Goal: Task Accomplishment & Management: Complete application form

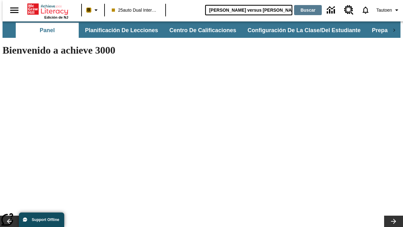
type input "[PERSON_NAME] versus [PERSON_NAME]"
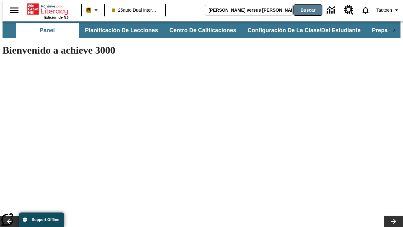
click at [304, 10] on button "Buscar" at bounding box center [308, 10] width 28 height 10
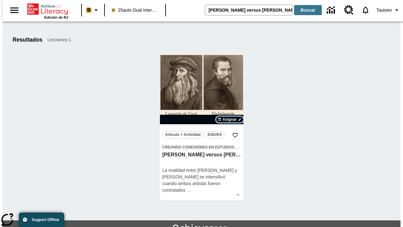
click at [230, 119] on span "Asignar" at bounding box center [230, 120] width 14 height 6
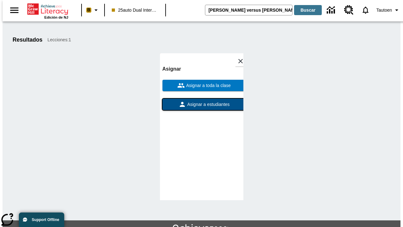
click at [202, 104] on span "Asignar a estudiantes" at bounding box center [208, 104] width 44 height 7
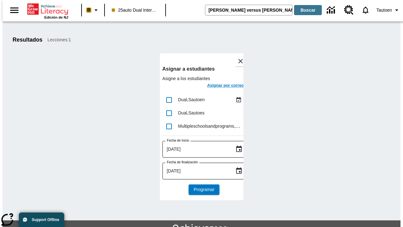
click at [220, 86] on h6 "Asignar por correo" at bounding box center [225, 85] width 37 height 7
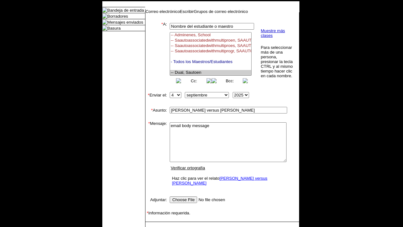
select select "U,21476361,1"
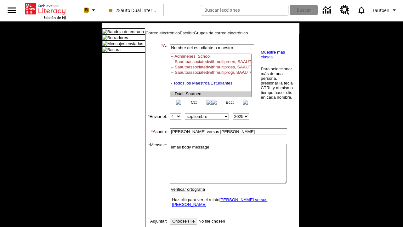
scroll to position [80, 0]
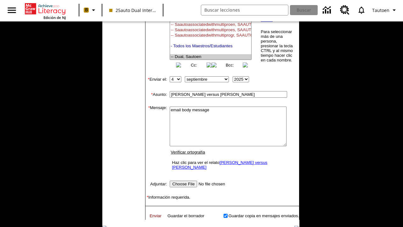
type textarea "email body message"
click at [153, 218] on link "Enviar" at bounding box center [156, 215] width 12 height 5
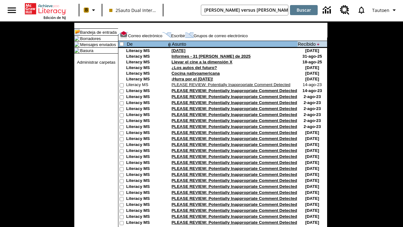
type input "[PERSON_NAME] versus [PERSON_NAME]"
click at [304, 10] on button "Buscar" at bounding box center [304, 10] width 28 height 10
